Goal: Transaction & Acquisition: Obtain resource

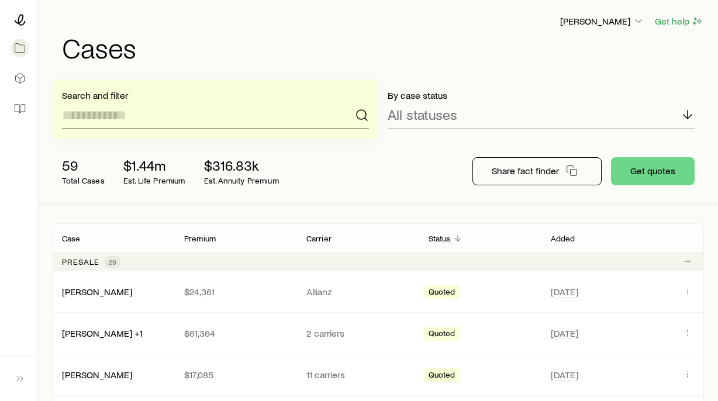
click at [131, 116] on input at bounding box center [215, 115] width 307 height 28
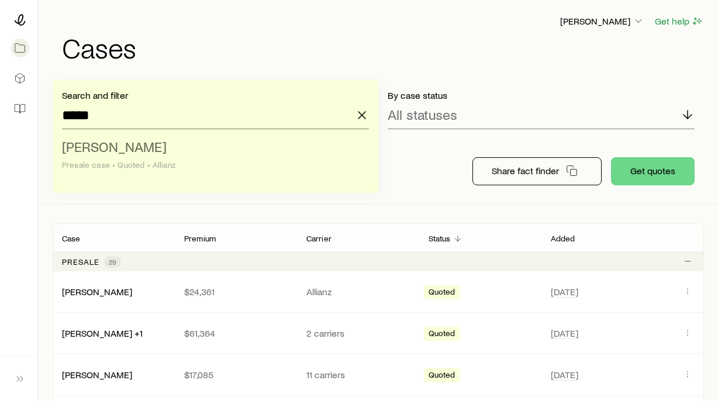
click at [134, 149] on span "Powers, Mary Anne" at bounding box center [114, 146] width 105 height 17
type input "**********"
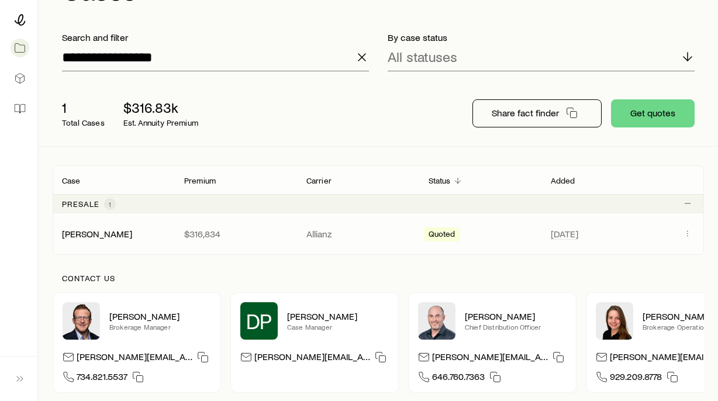
scroll to position [58, 0]
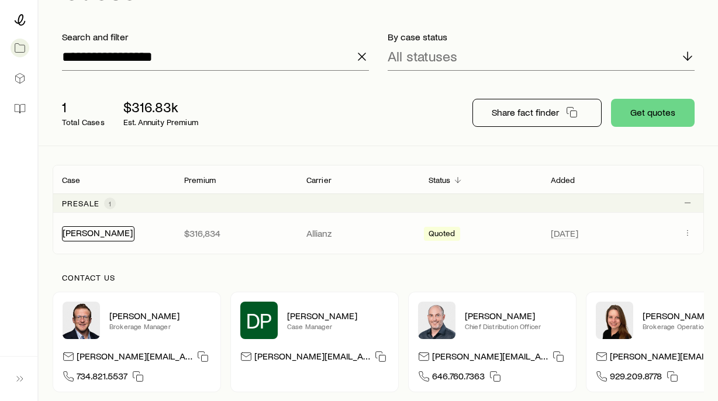
click at [117, 235] on link "Powers, Mary Anne" at bounding box center [98, 232] width 70 height 11
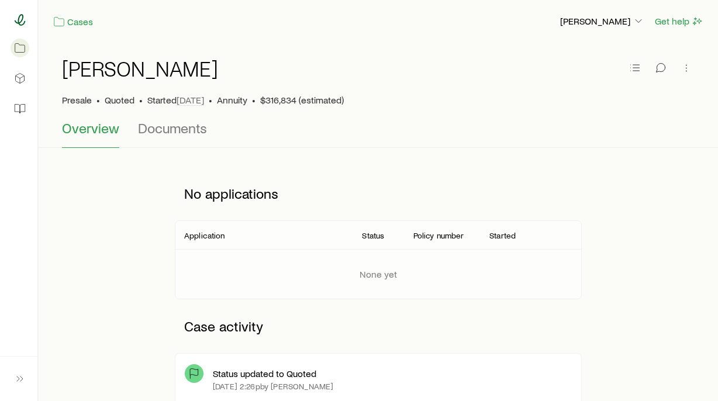
click at [18, 23] on icon at bounding box center [20, 20] width 11 height 12
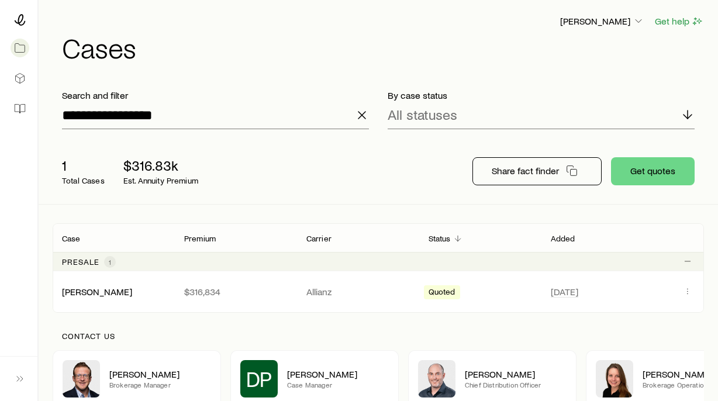
click at [360, 115] on icon "button" at bounding box center [362, 115] width 14 height 14
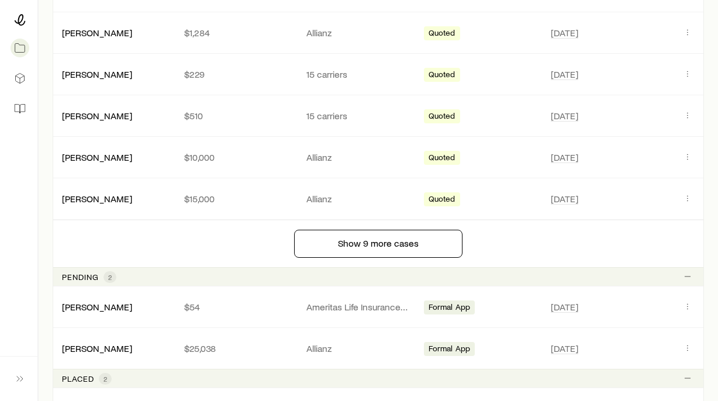
scroll to position [994, 0]
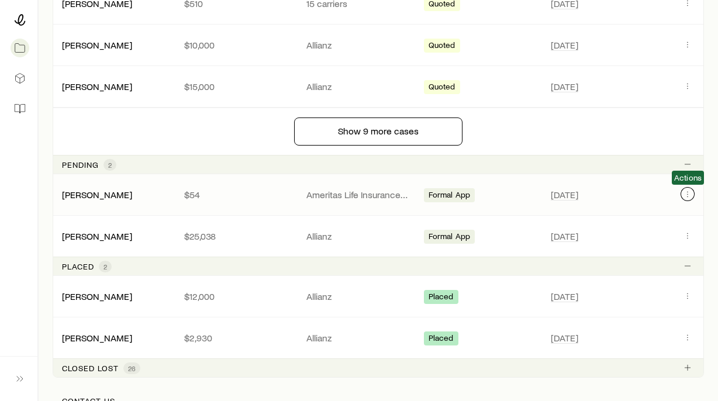
click at [685, 195] on icon "Client cases" at bounding box center [687, 193] width 9 height 9
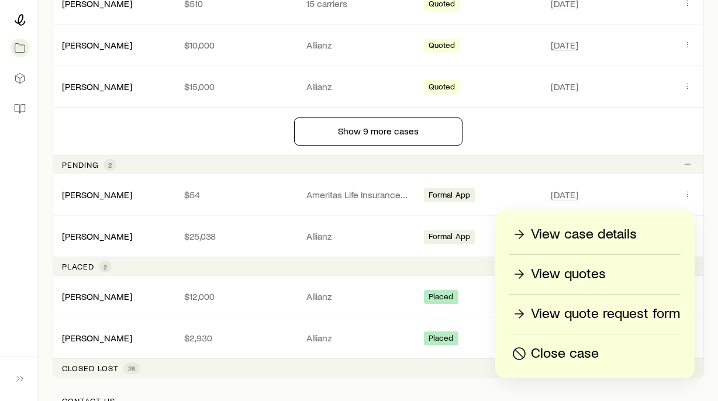
click at [561, 234] on p "View case details" at bounding box center [584, 234] width 106 height 19
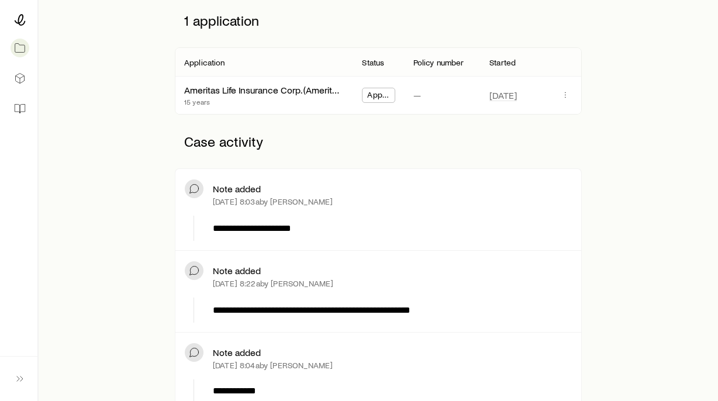
scroll to position [175, 0]
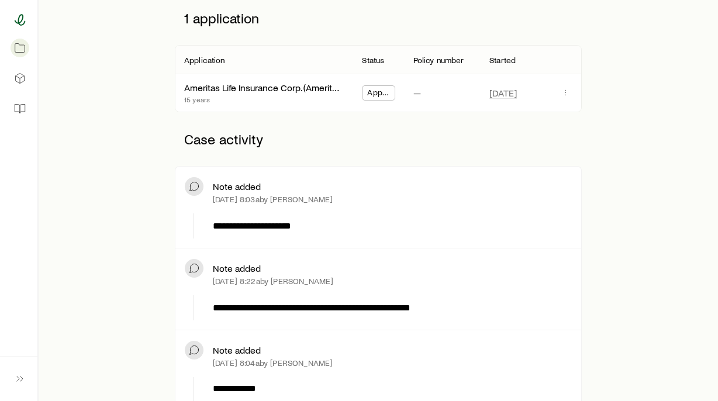
click at [25, 22] on icon at bounding box center [20, 20] width 11 height 12
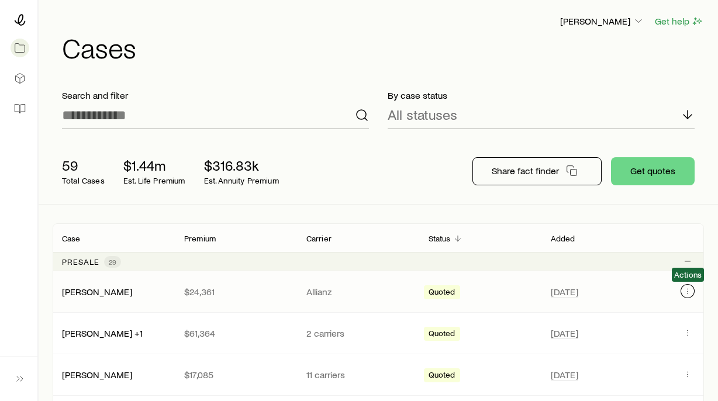
click at [688, 292] on icon "Client cases" at bounding box center [688, 291] width 1 height 1
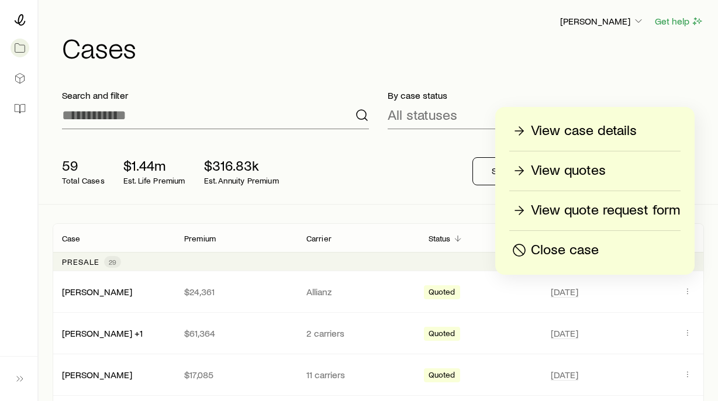
click at [574, 168] on p "View quotes" at bounding box center [568, 170] width 75 height 19
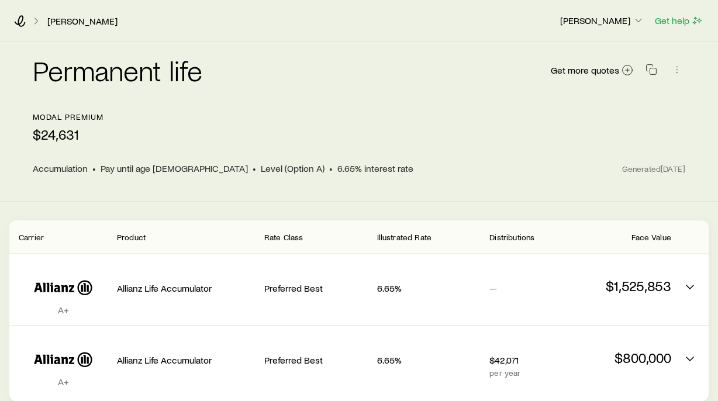
click at [35, 20] on icon at bounding box center [36, 21] width 12 height 12
click at [22, 20] on icon at bounding box center [20, 21] width 12 height 12
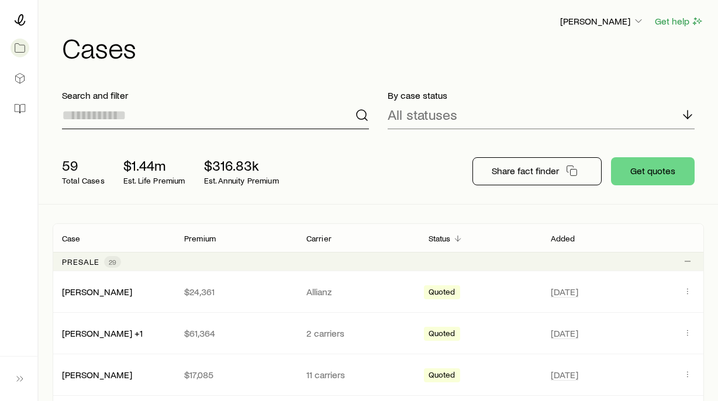
click at [99, 118] on input at bounding box center [215, 115] width 307 height 28
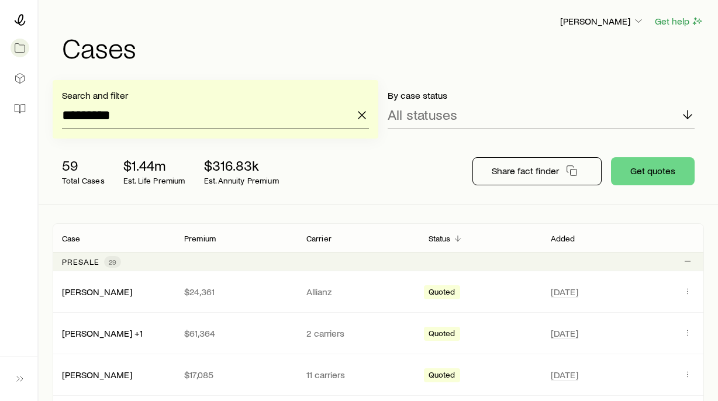
type input "*********"
click at [657, 174] on button "Get quotes" at bounding box center [653, 171] width 84 height 28
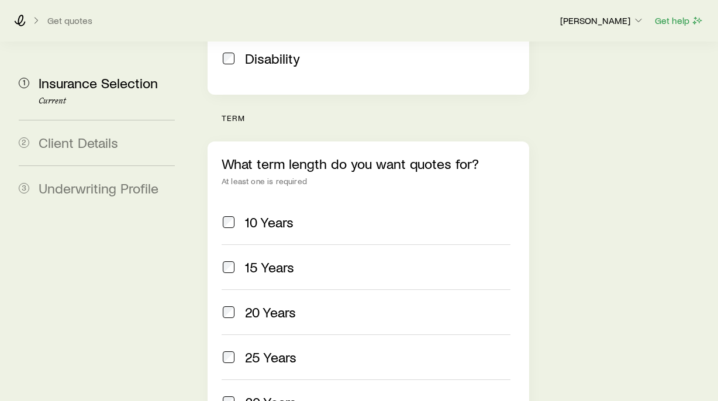
scroll to position [585, 0]
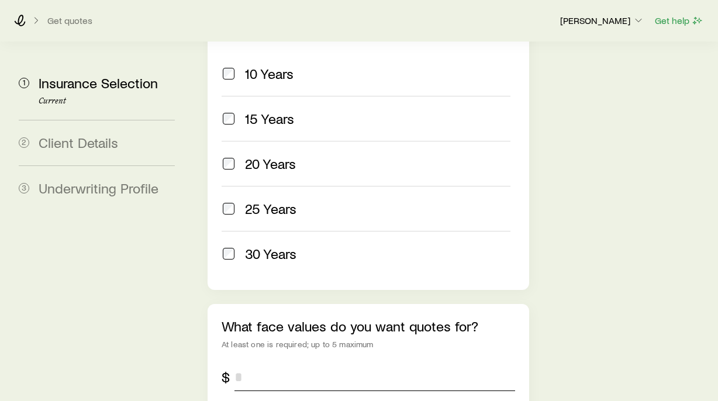
click at [236, 363] on input "tel" at bounding box center [374, 377] width 281 height 28
type input "*********"
click at [330, 304] on div "What face values do you want quotes for? At least one is required; up to 5 maxi…" at bounding box center [369, 377] width 322 height 147
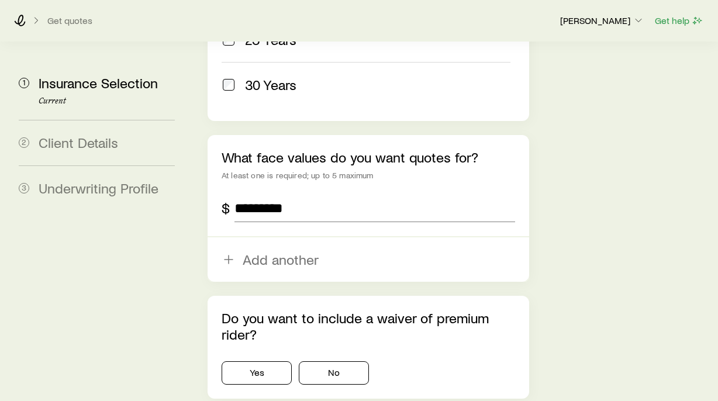
scroll to position [760, 0]
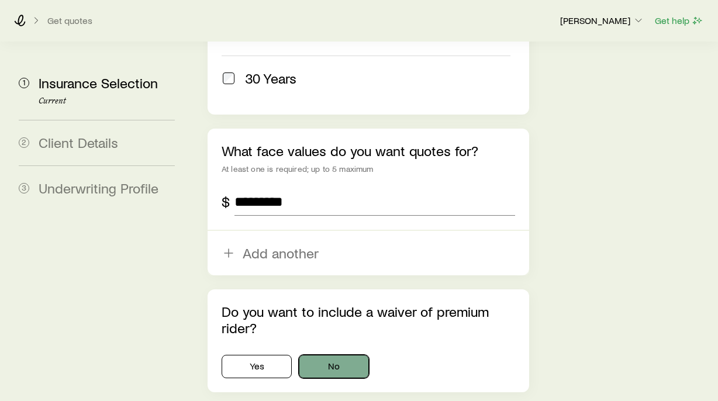
click at [329, 355] on button "No" at bounding box center [334, 366] width 70 height 23
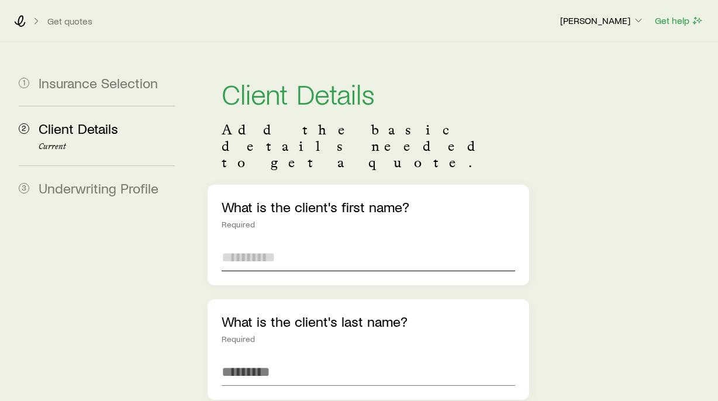
click at [257, 243] on input "text" at bounding box center [369, 257] width 294 height 28
type input "**********"
type input "*********"
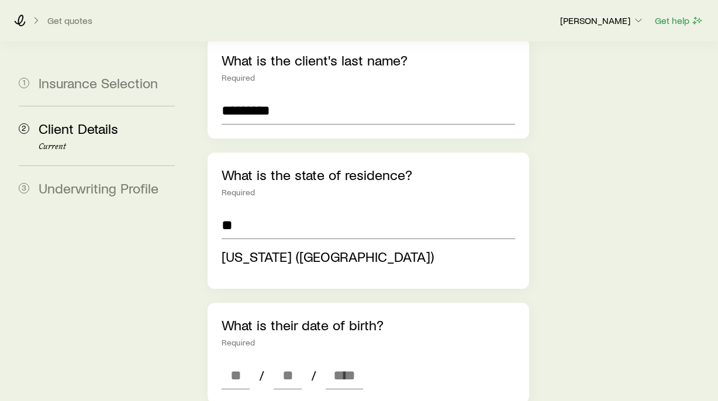
scroll to position [351, 0]
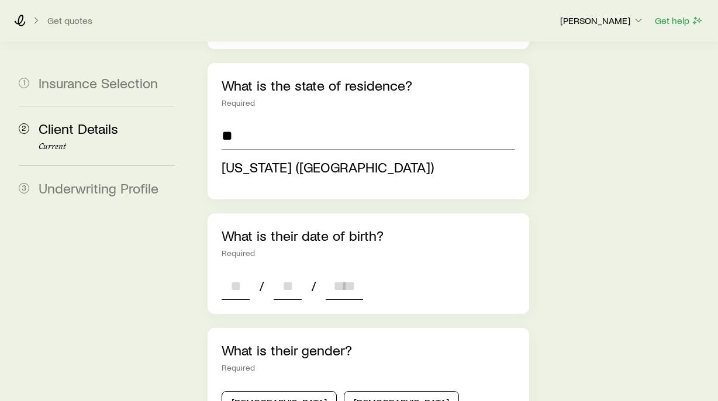
type input "**********"
click at [242, 254] on div "**********" at bounding box center [369, 352] width 322 height 1036
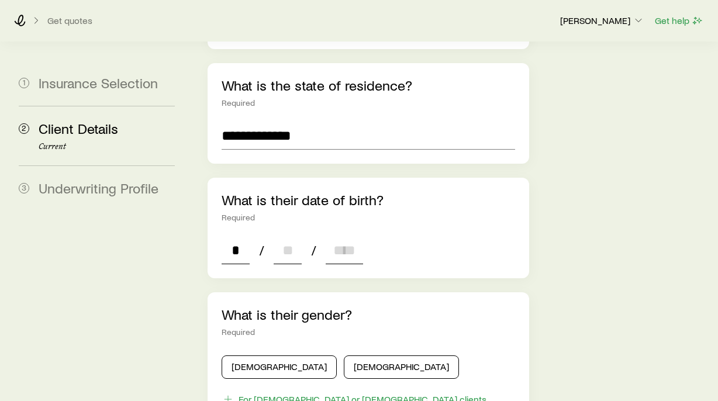
type input "**"
type input "****"
type input "*"
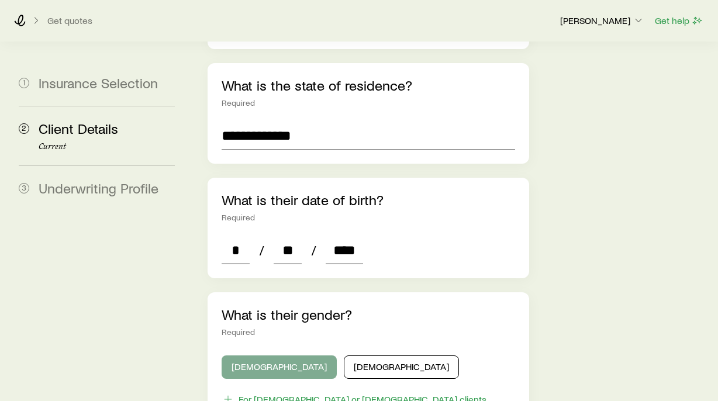
type input "****"
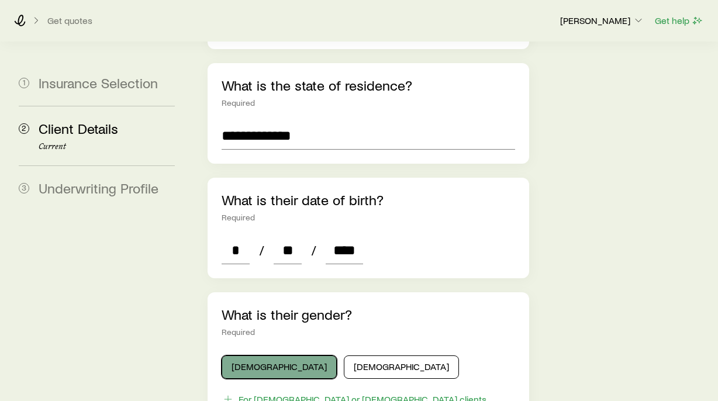
click at [247, 356] on button "[DEMOGRAPHIC_DATA]" at bounding box center [279, 367] width 115 height 23
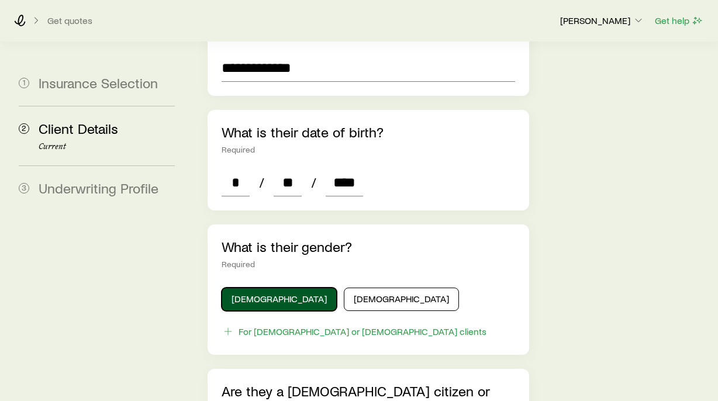
scroll to position [526, 0]
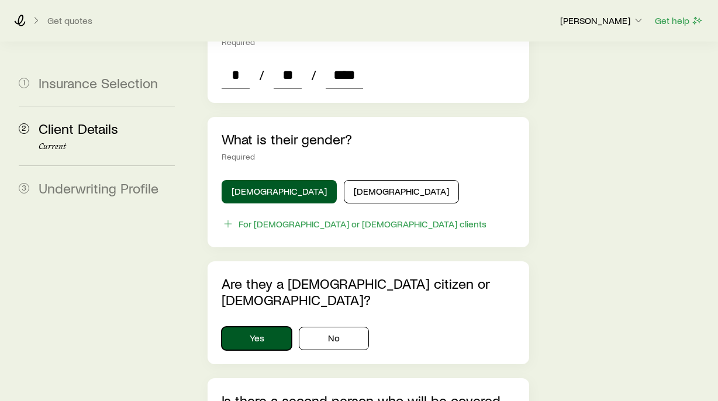
click at [268, 327] on button "Yes" at bounding box center [257, 338] width 70 height 23
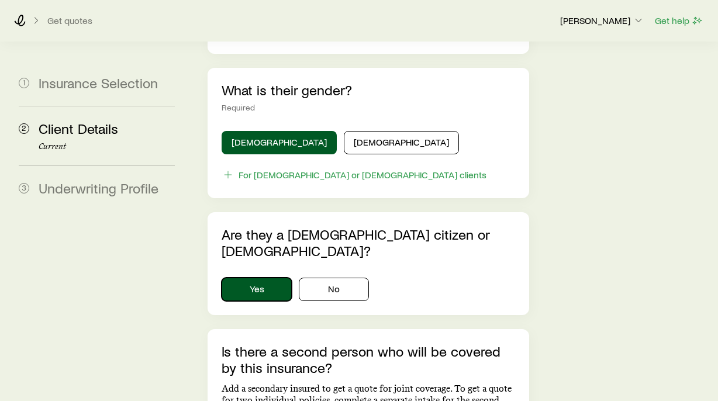
scroll to position [643, 0]
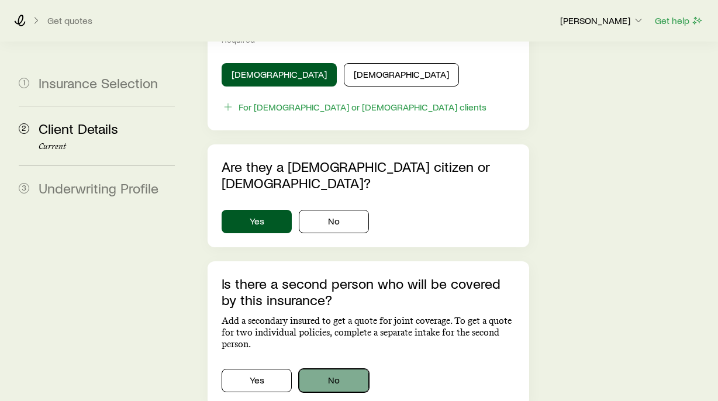
click at [320, 369] on button "No" at bounding box center [334, 380] width 70 height 23
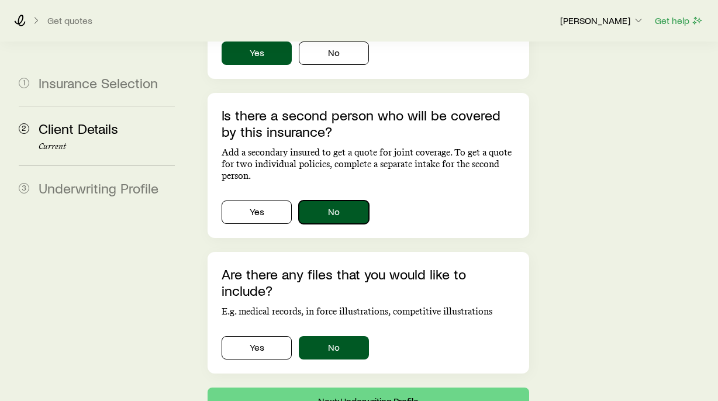
scroll to position [819, 0]
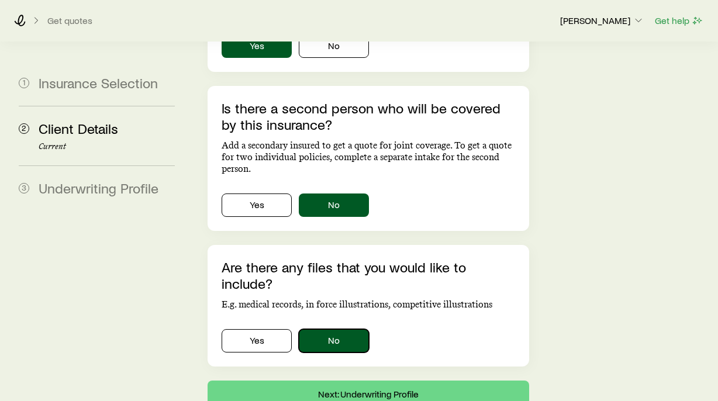
click at [342, 329] on button "No" at bounding box center [334, 340] width 70 height 23
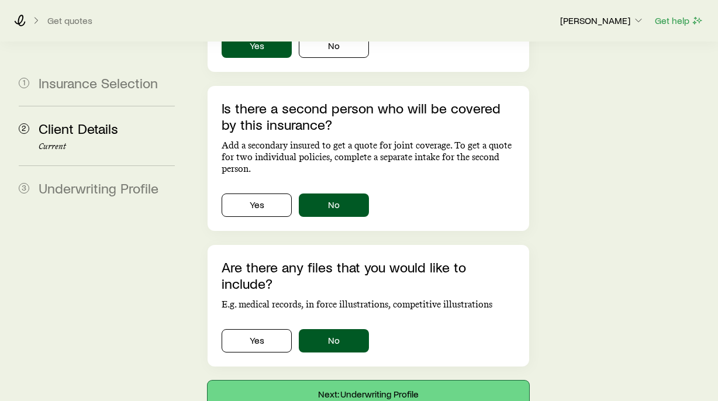
click at [400, 381] on button "Next: Underwriting Profile" at bounding box center [369, 395] width 322 height 28
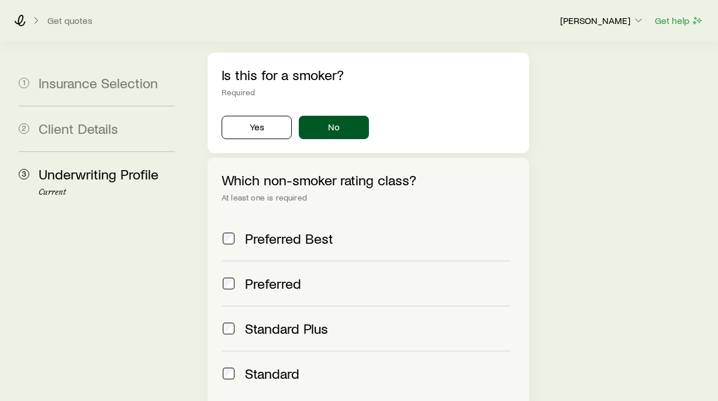
scroll to position [526, 0]
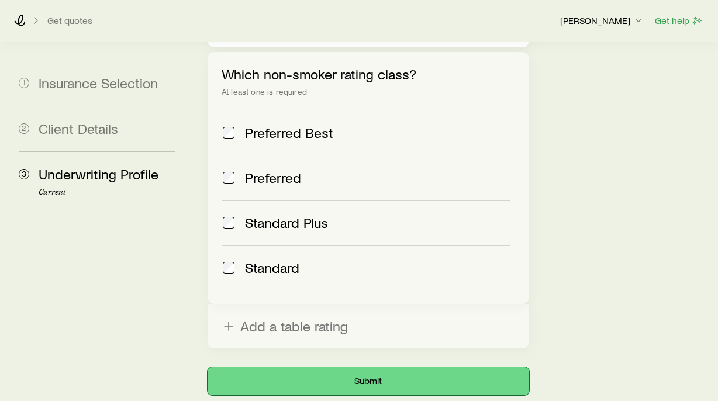
click at [390, 367] on button "Submit" at bounding box center [369, 381] width 322 height 28
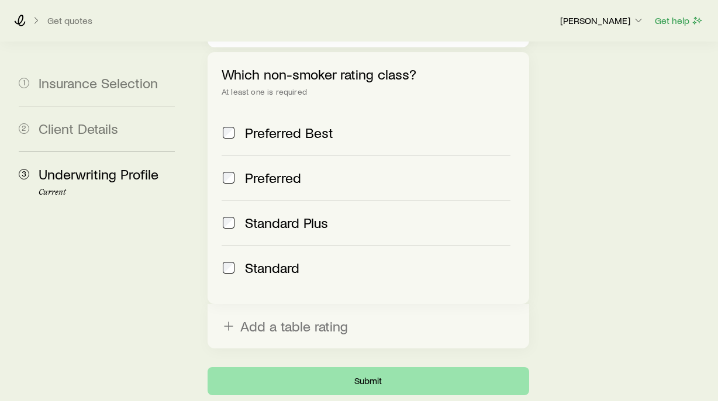
scroll to position [0, 0]
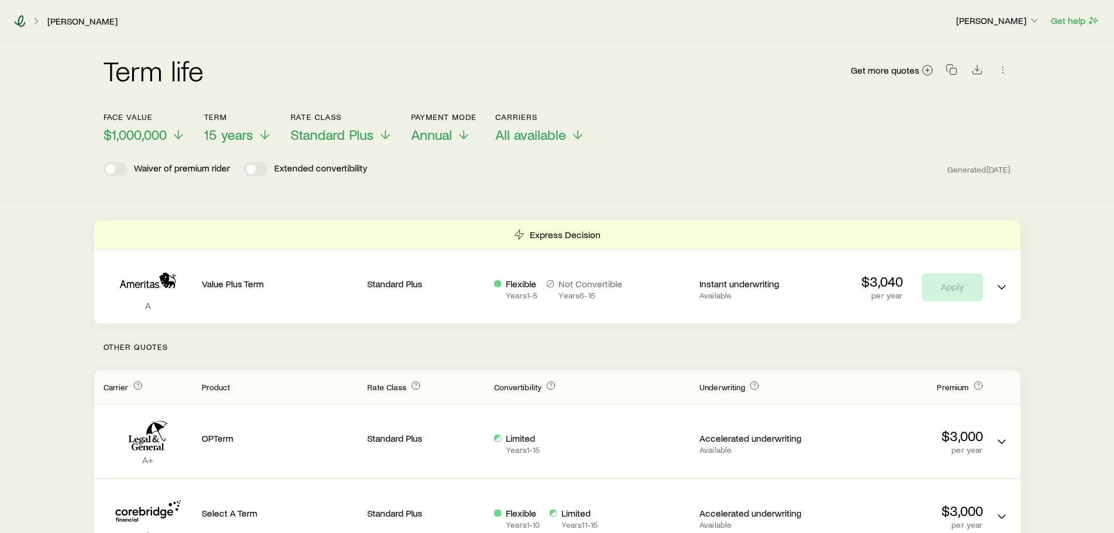
click at [23, 21] on icon at bounding box center [20, 21] width 12 height 12
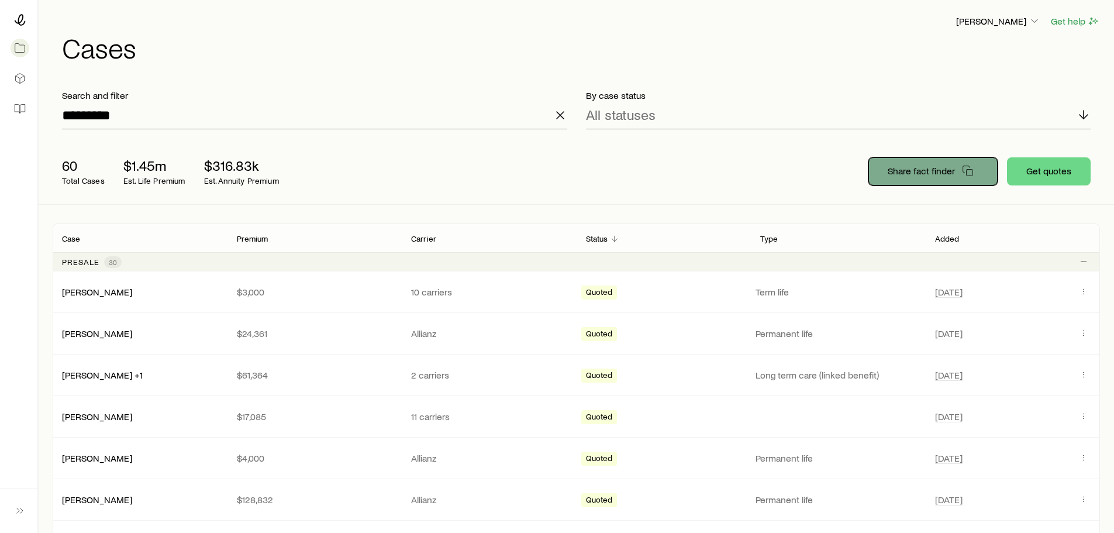
click at [718, 171] on p "Share fact finder" at bounding box center [921, 171] width 67 height 12
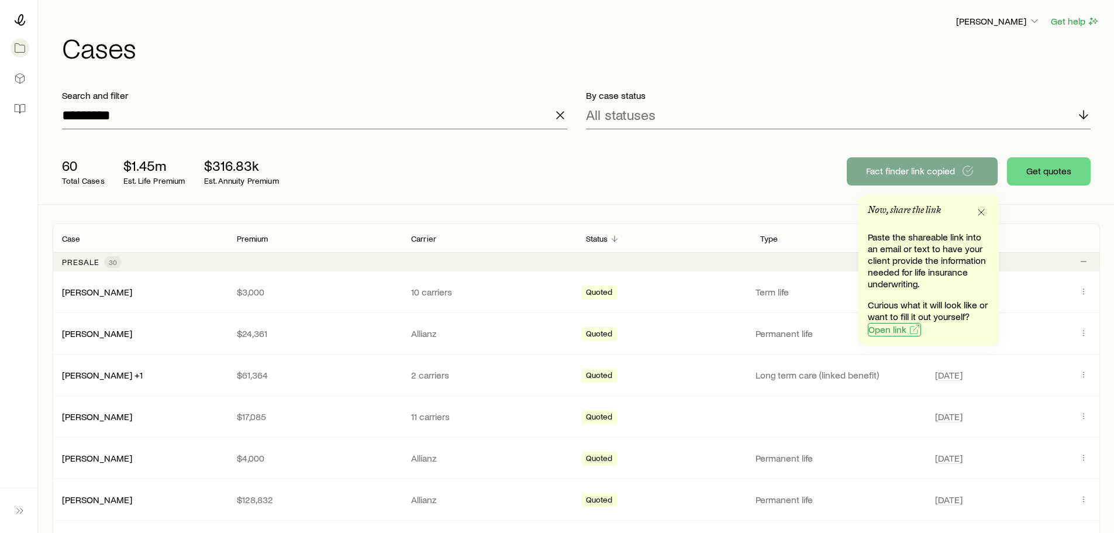
click at [718, 332] on span "Open link" at bounding box center [887, 329] width 38 height 9
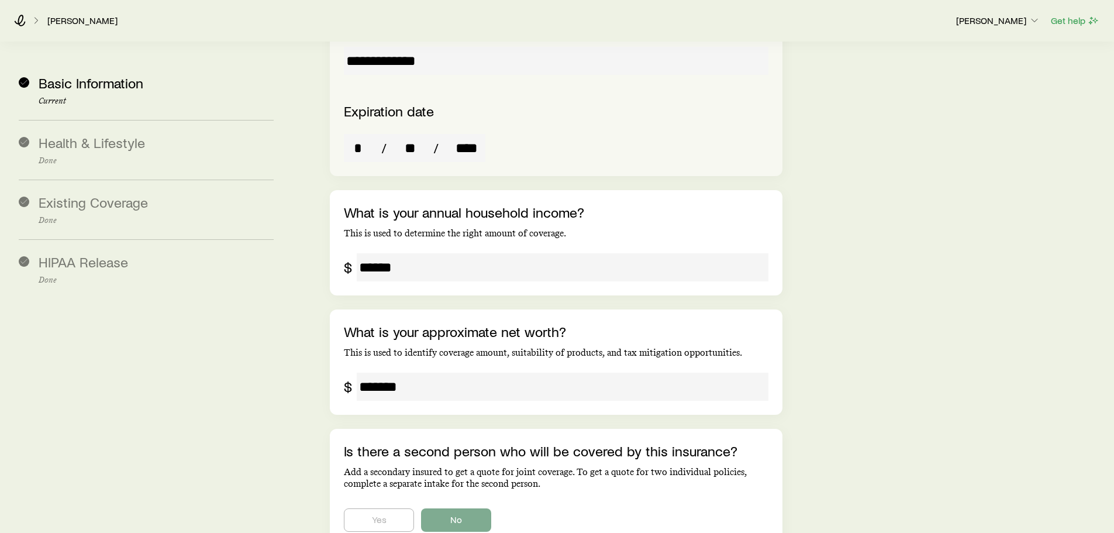
scroll to position [1980, 0]
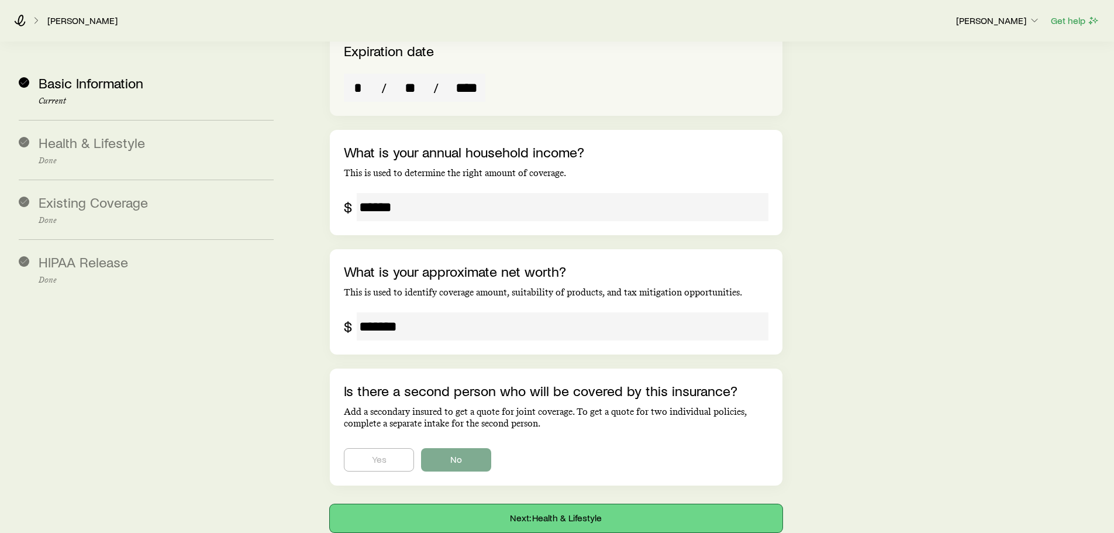
click at [592, 504] on button "Next: Health & Lifestyle" at bounding box center [556, 518] width 452 height 28
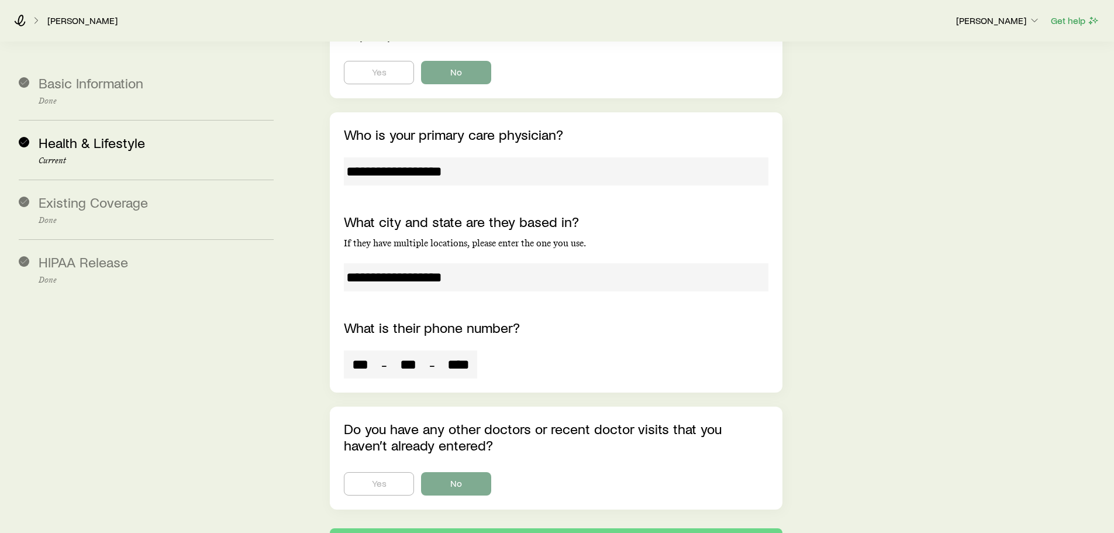
scroll to position [5167, 0]
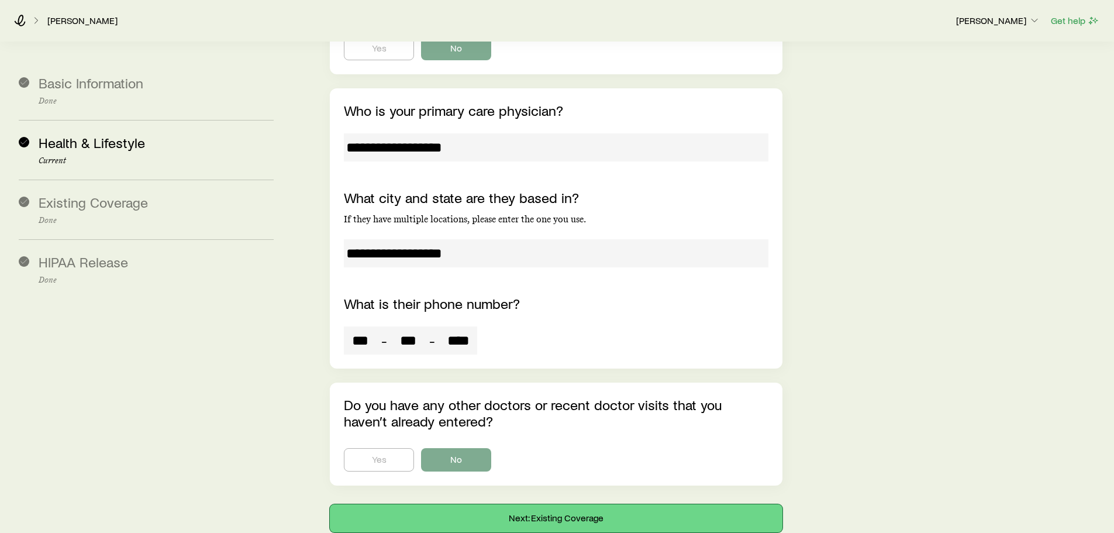
click at [599, 504] on button "Next: Existing Coverage" at bounding box center [556, 518] width 452 height 28
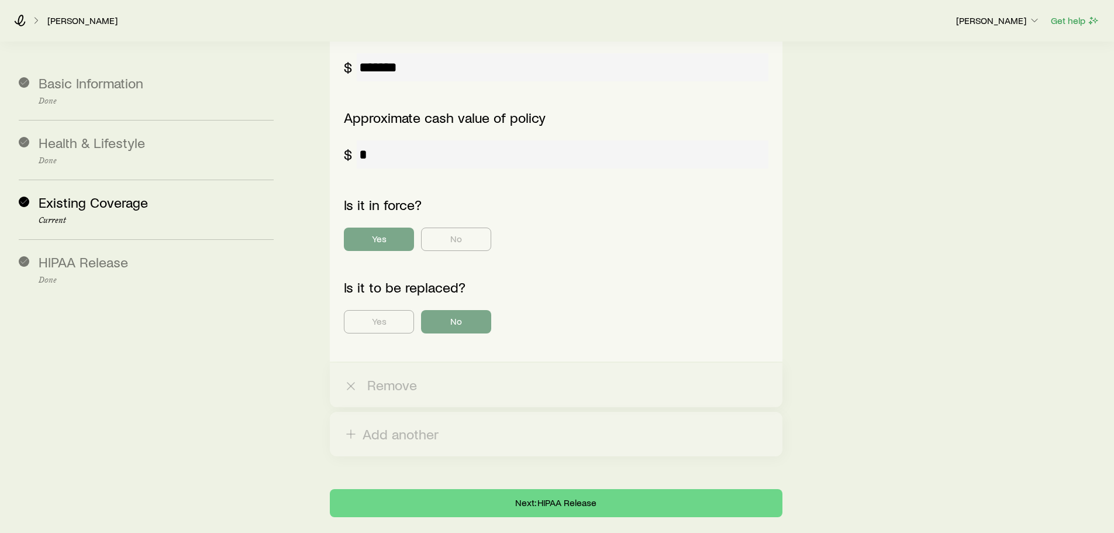
scroll to position [1150, 0]
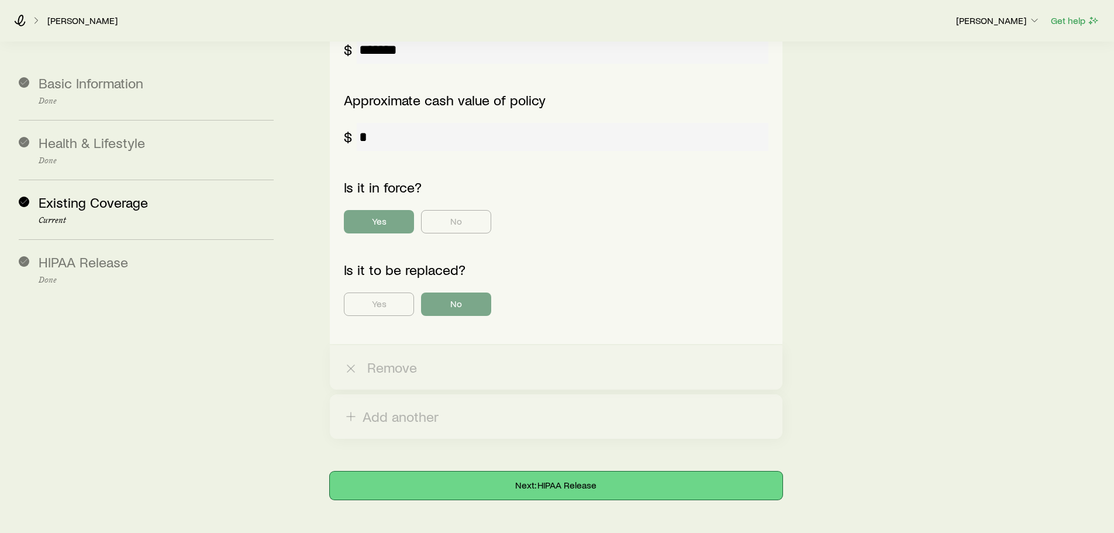
click at [572, 471] on button "Next: HIPAA Release" at bounding box center [556, 485] width 452 height 28
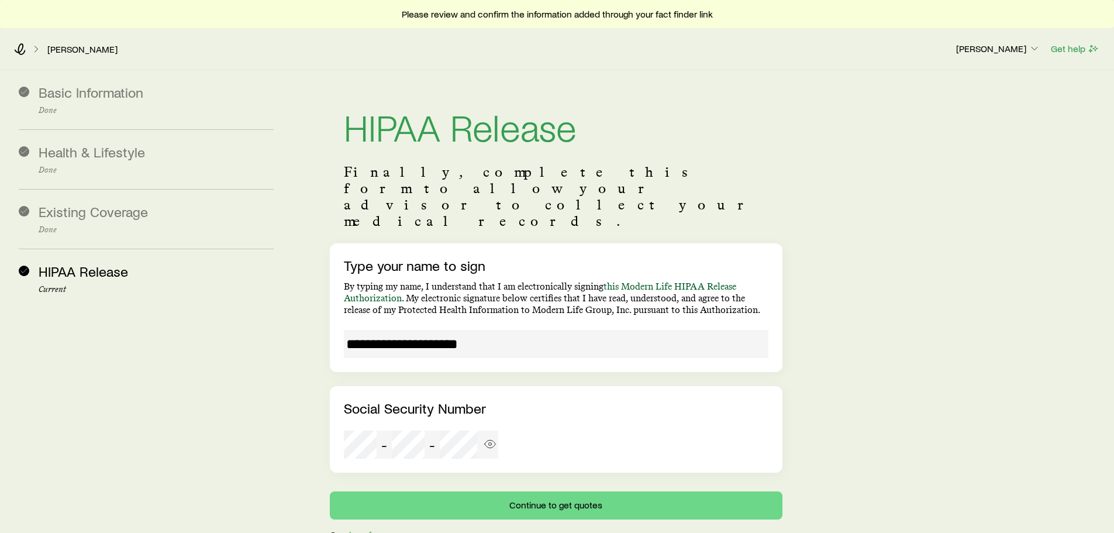
scroll to position [41, 0]
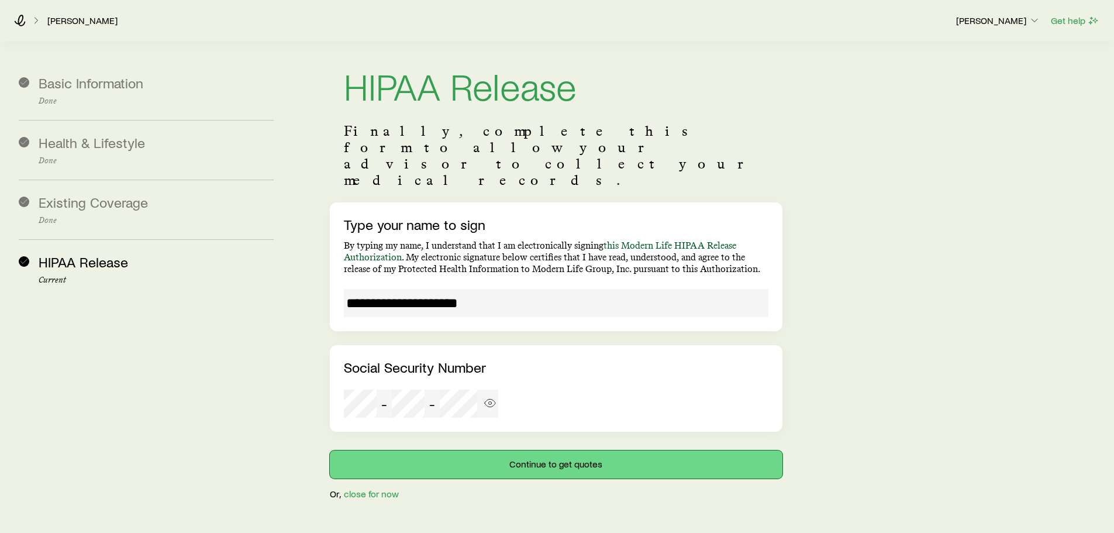
click at [578, 450] on button "Continue to get quotes" at bounding box center [556, 464] width 452 height 28
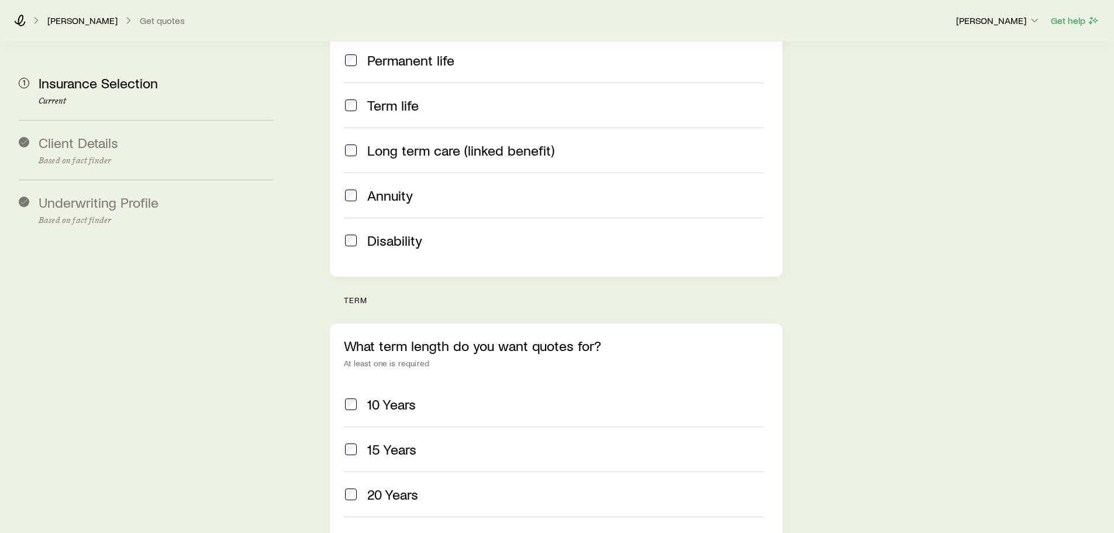
scroll to position [292, 0]
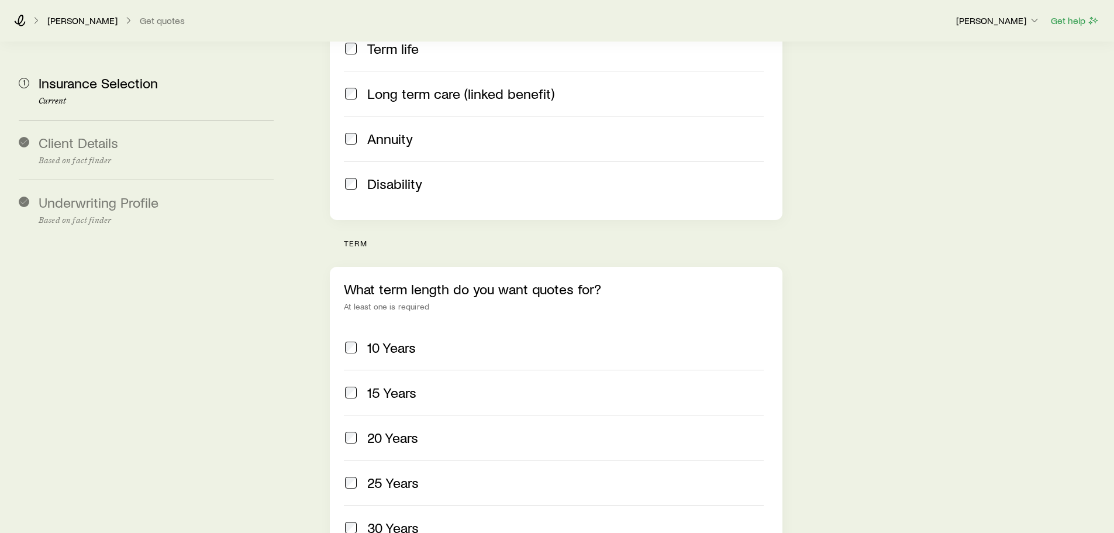
click at [360, 429] on div "20 Years" at bounding box center [553, 437] width 419 height 16
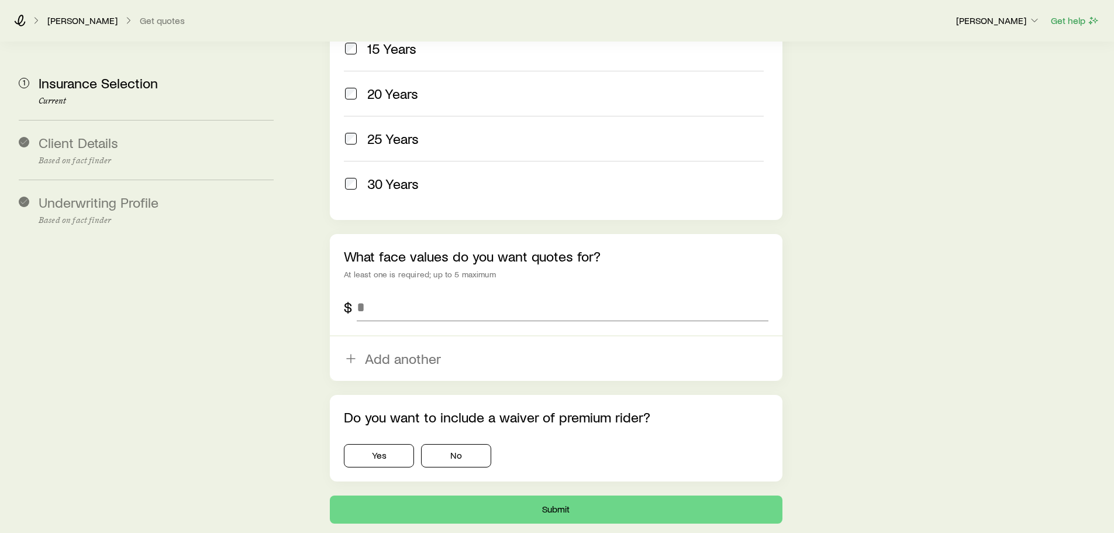
scroll to position [643, 0]
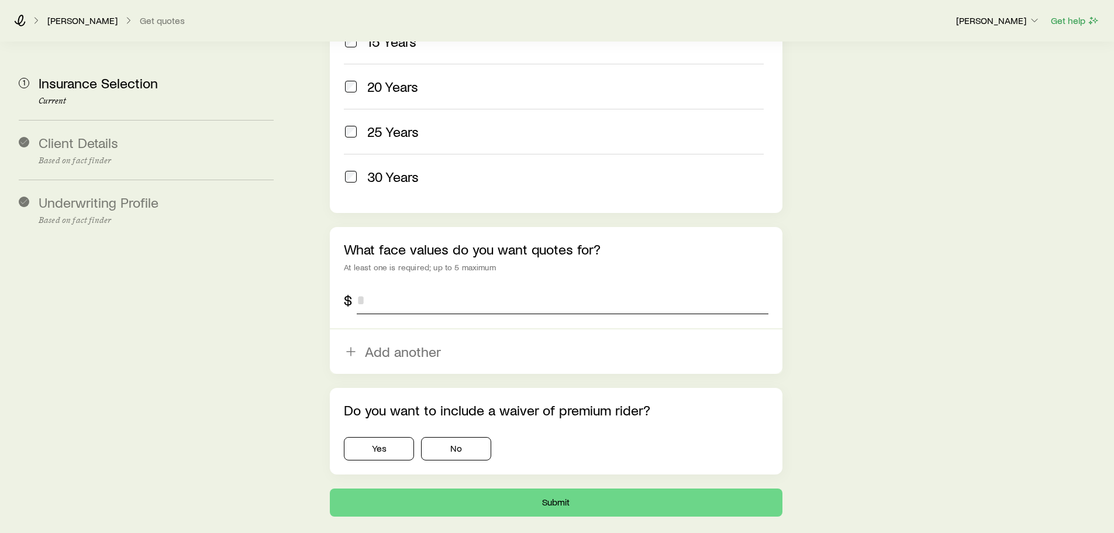
click at [362, 286] on input "tel" at bounding box center [562, 300] width 411 height 28
type input "*********"
click at [461, 437] on button "No" at bounding box center [456, 448] width 70 height 23
click at [565, 488] on button "Submit" at bounding box center [556, 502] width 452 height 28
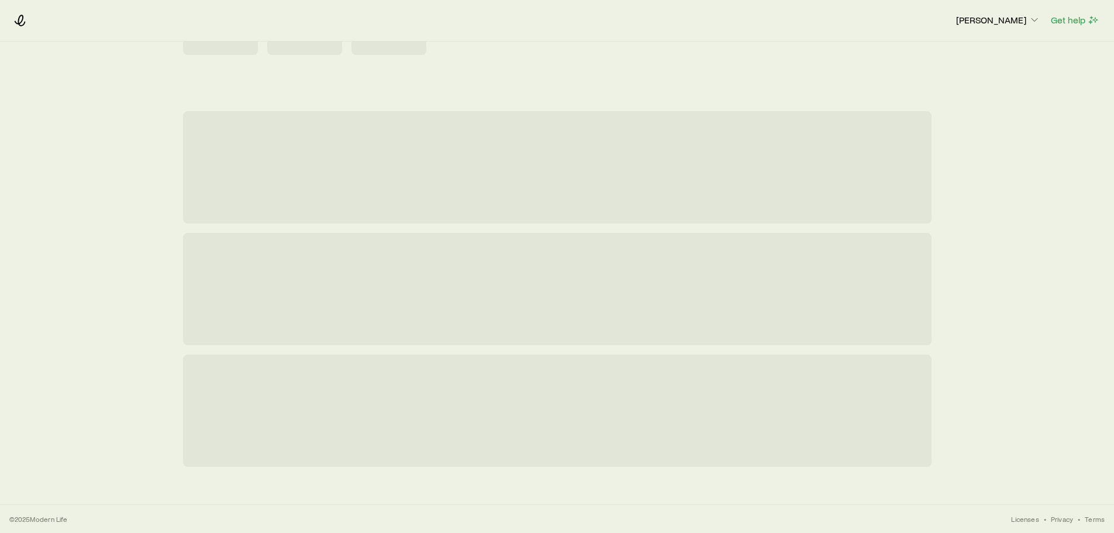
scroll to position [0, 0]
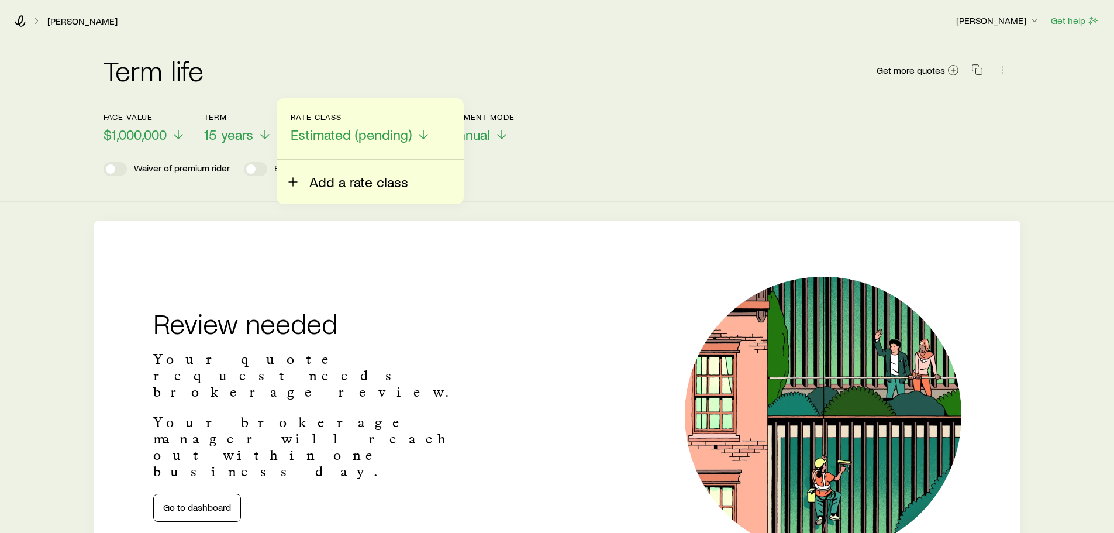
click at [361, 184] on span "Add a rate class" at bounding box center [358, 182] width 99 height 16
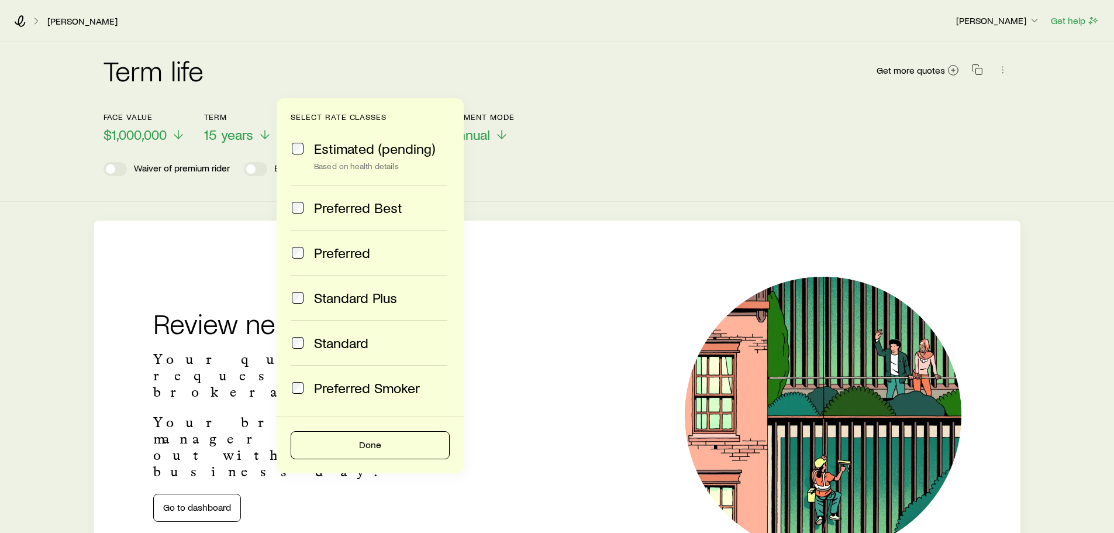
click at [726, 132] on div "Face value $1,000,000 Term 15 years Rate Class Estimated (pending) Select rate …" at bounding box center [558, 120] width 908 height 45
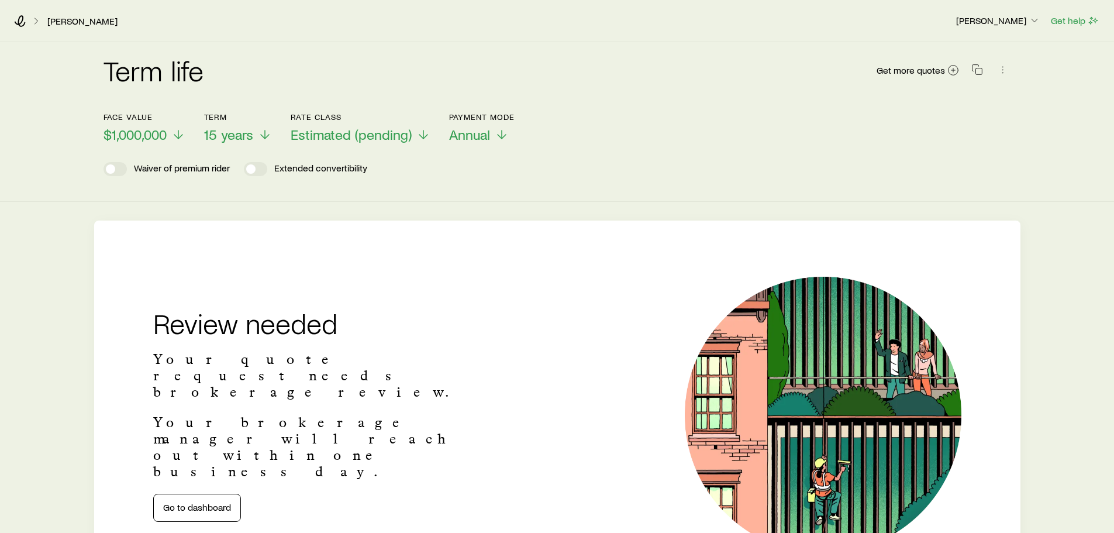
click at [696, 103] on div "Term life Get more quotes" at bounding box center [558, 77] width 908 height 70
